Goal: Transaction & Acquisition: Purchase product/service

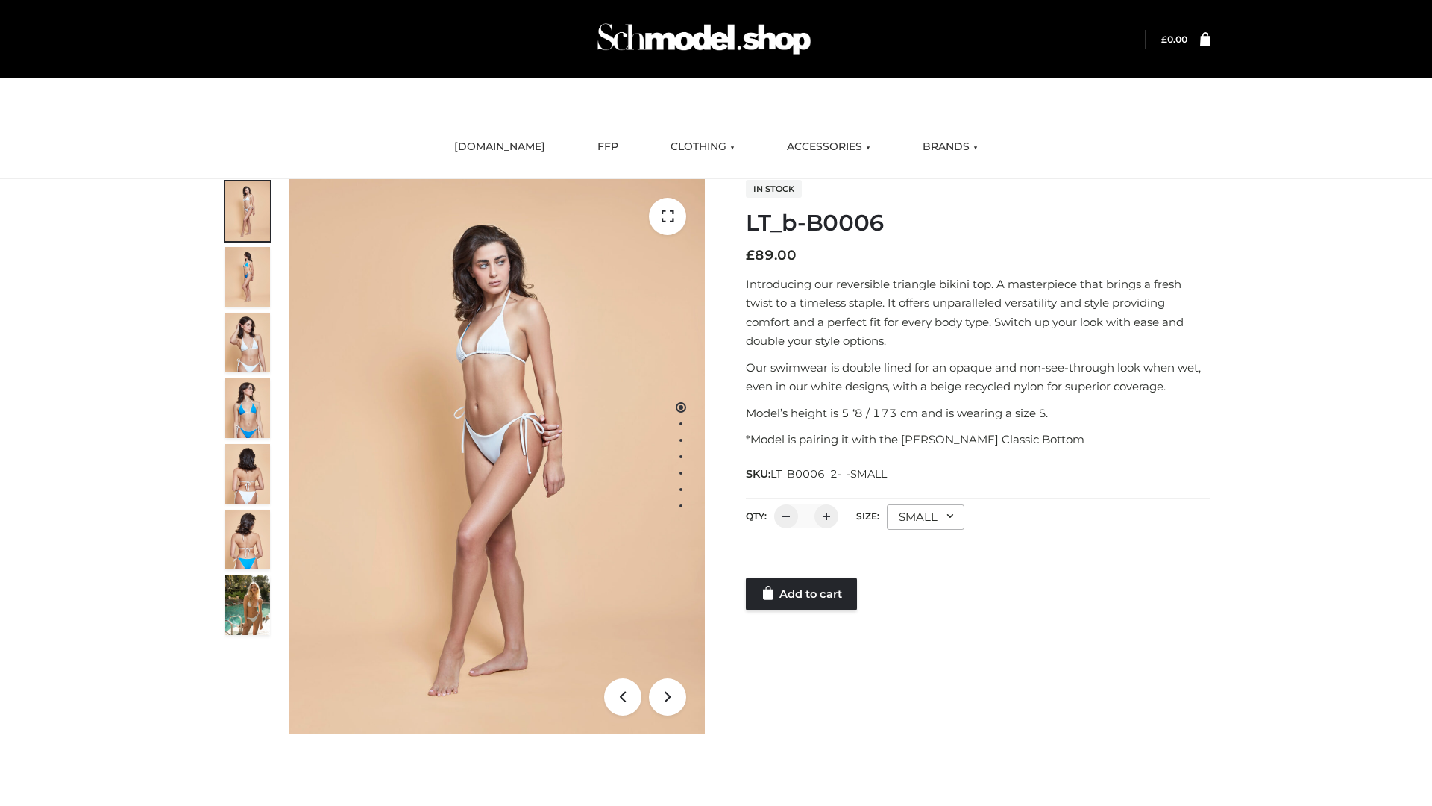
click at [803, 594] on link "Add to cart" at bounding box center [801, 593] width 111 height 33
